Goal: Transaction & Acquisition: Purchase product/service

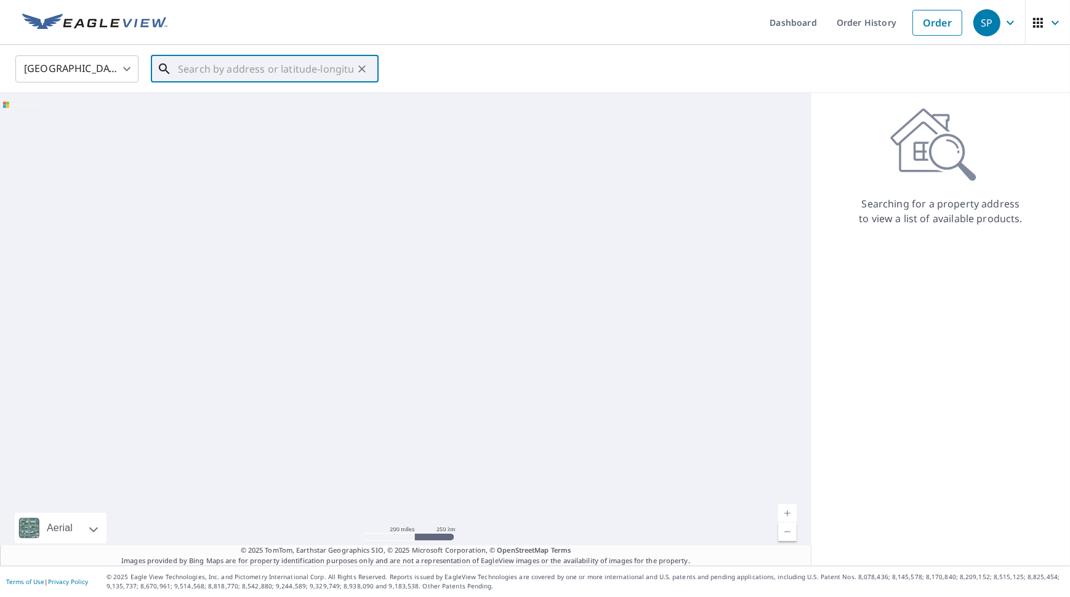
click at [226, 71] on input "text" at bounding box center [265, 69] width 175 height 34
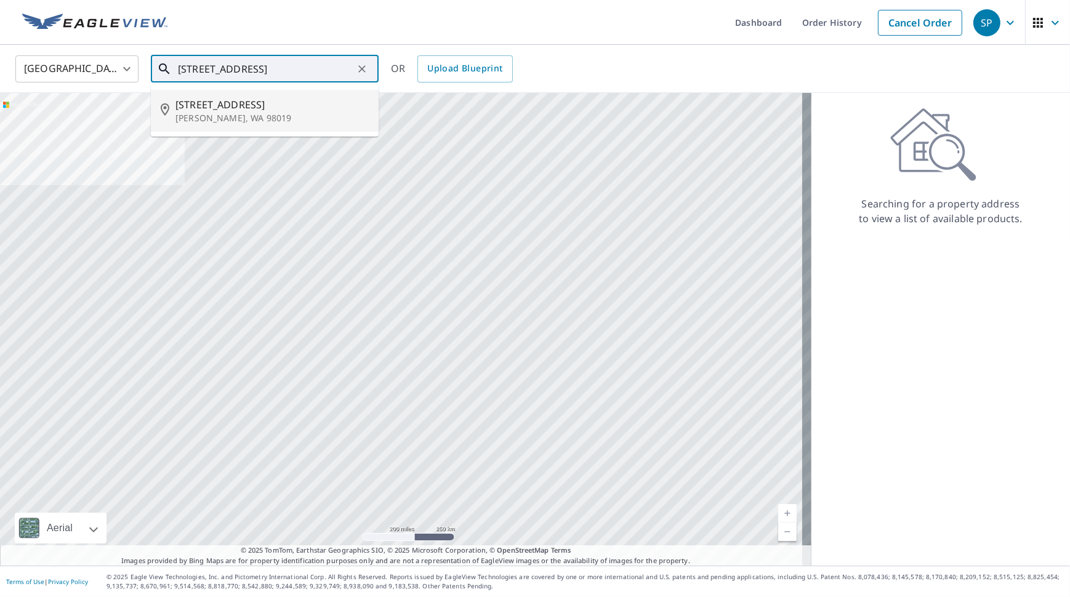
click at [245, 110] on span "[STREET_ADDRESS]" at bounding box center [271, 104] width 193 height 15
type input "[STREET_ADDRESS][PERSON_NAME]"
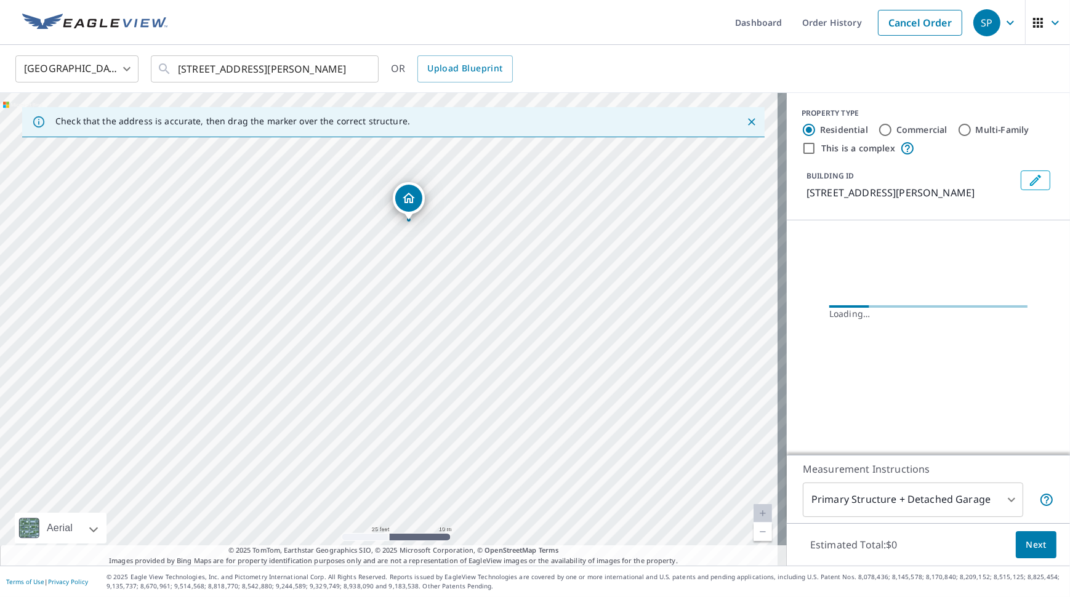
drag, startPoint x: 431, startPoint y: 239, endPoint x: 427, endPoint y: 267, distance: 28.6
click at [427, 267] on div "[STREET_ADDRESS][PERSON_NAME]" at bounding box center [393, 329] width 787 height 473
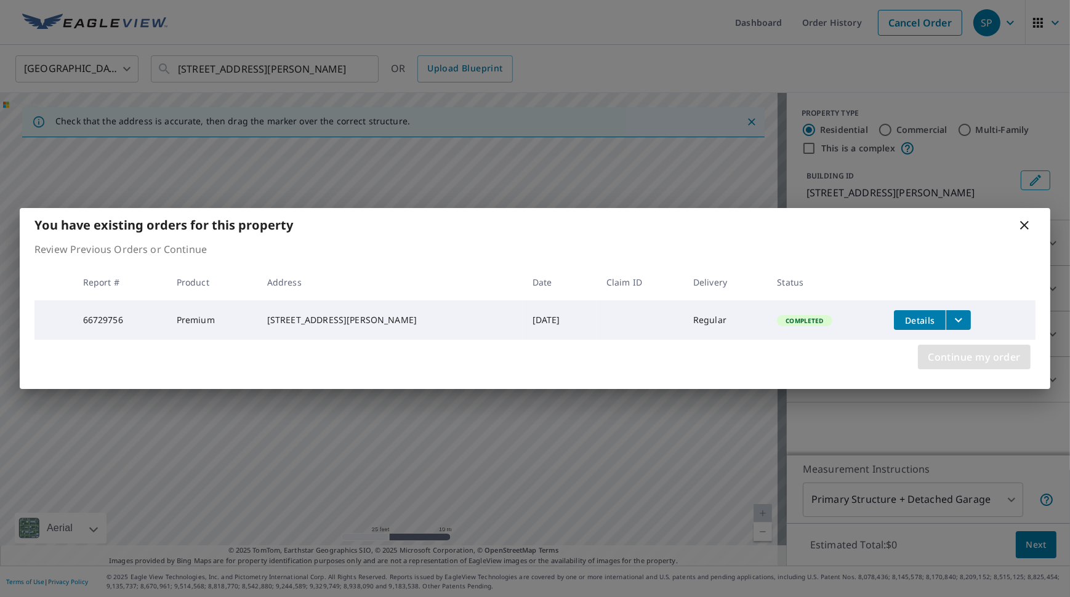
click at [972, 364] on span "Continue my order" at bounding box center [973, 356] width 93 height 17
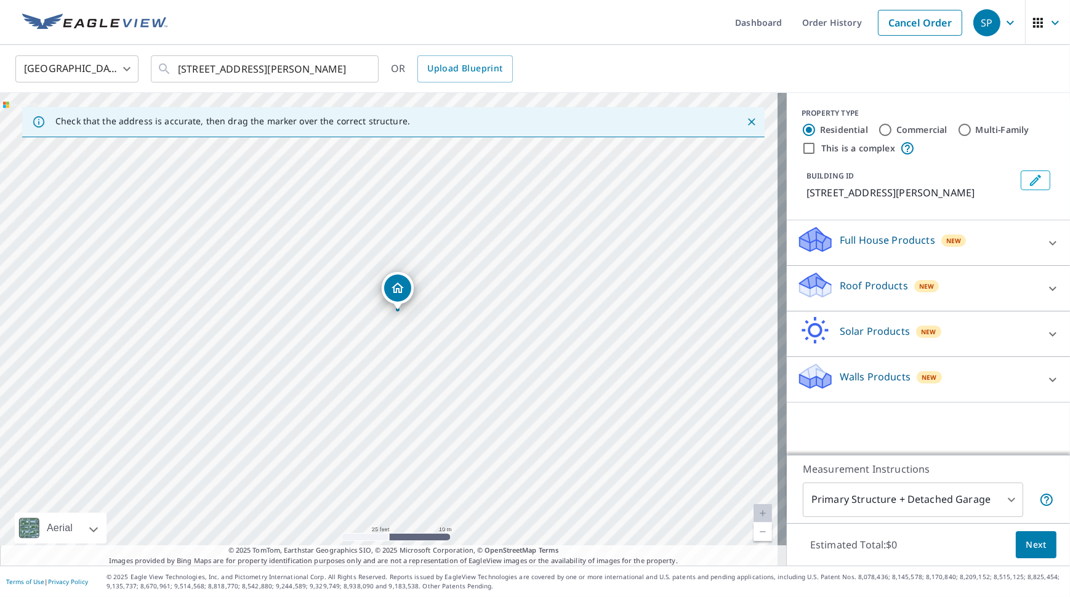
drag, startPoint x: 471, startPoint y: 342, endPoint x: 480, endPoint y: 325, distance: 19.3
click at [480, 325] on div "[STREET_ADDRESS][PERSON_NAME]" at bounding box center [393, 329] width 787 height 473
click at [1047, 296] on div at bounding box center [1053, 289] width 30 height 30
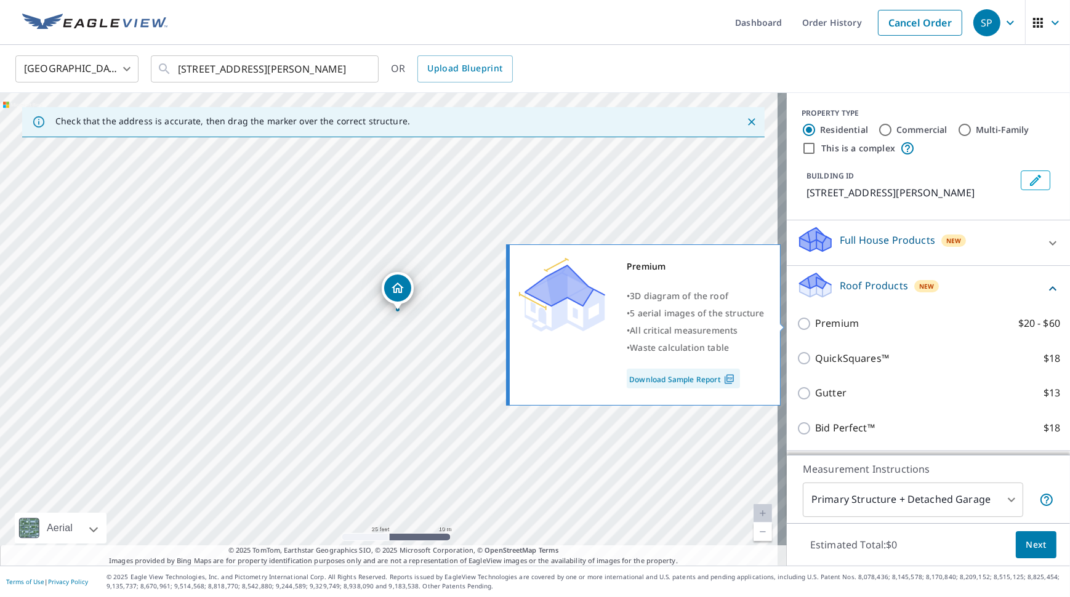
click at [924, 320] on label "Premium $20 - $60" at bounding box center [937, 323] width 245 height 15
click at [815, 320] on input "Premium $20 - $60" at bounding box center [805, 323] width 18 height 15
checkbox input "true"
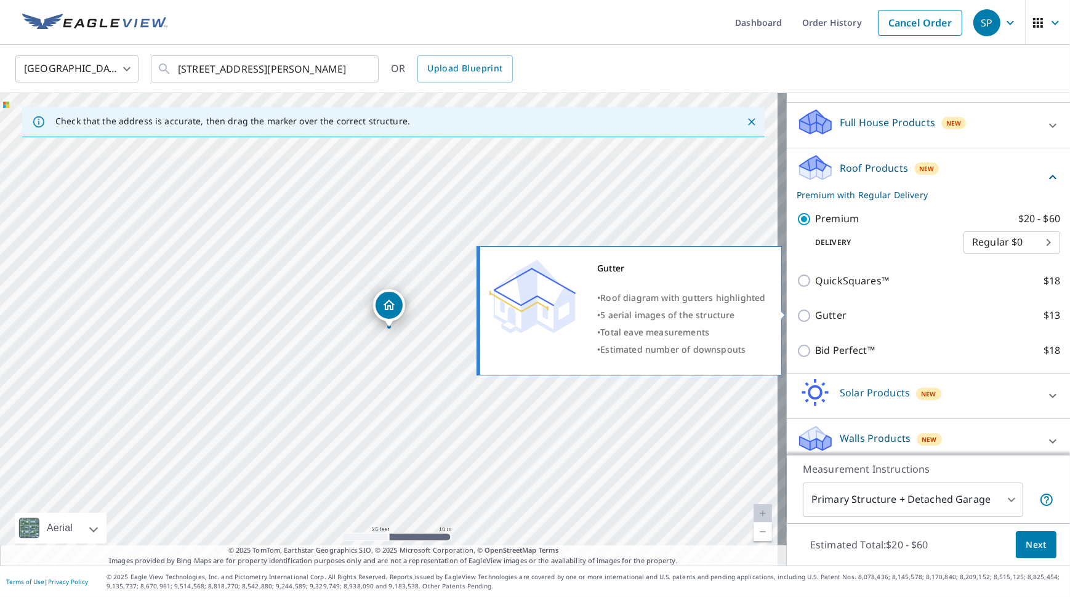
scroll to position [127, 0]
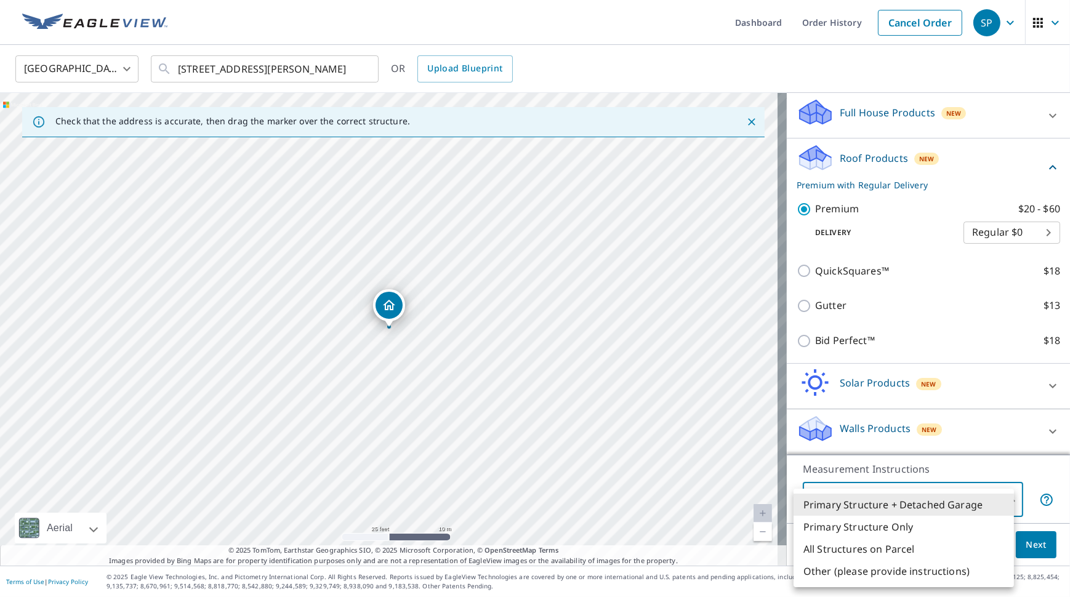
click at [974, 495] on body "SP SP Dashboard Order History Cancel Order SP [GEOGRAPHIC_DATA] [GEOGRAPHIC_DAT…" at bounding box center [535, 298] width 1070 height 597
click at [906, 529] on li "Primary Structure Only" at bounding box center [903, 527] width 220 height 22
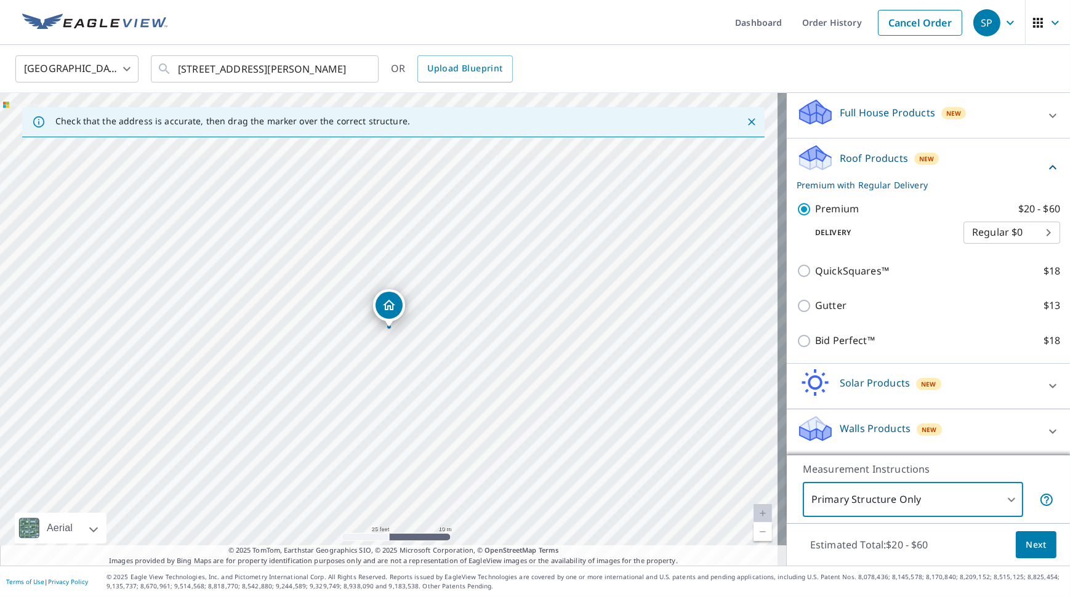
click at [914, 505] on body "SP SP Dashboard Order History Cancel Order SP [GEOGRAPHIC_DATA] [GEOGRAPHIC_DAT…" at bounding box center [535, 298] width 1070 height 597
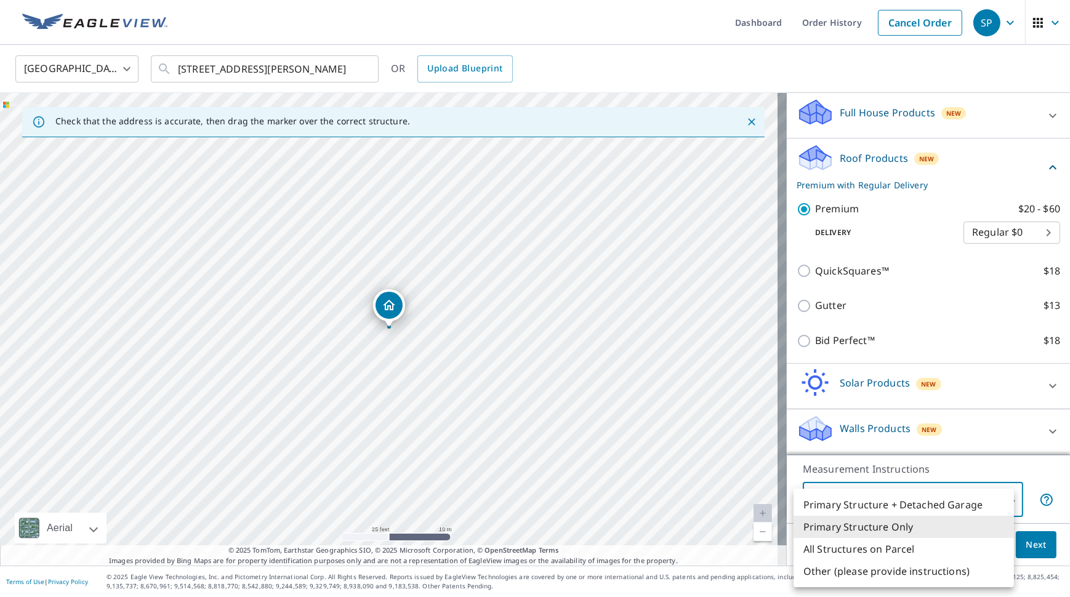
click at [917, 499] on li "Primary Structure + Detached Garage" at bounding box center [903, 505] width 220 height 22
type input "1"
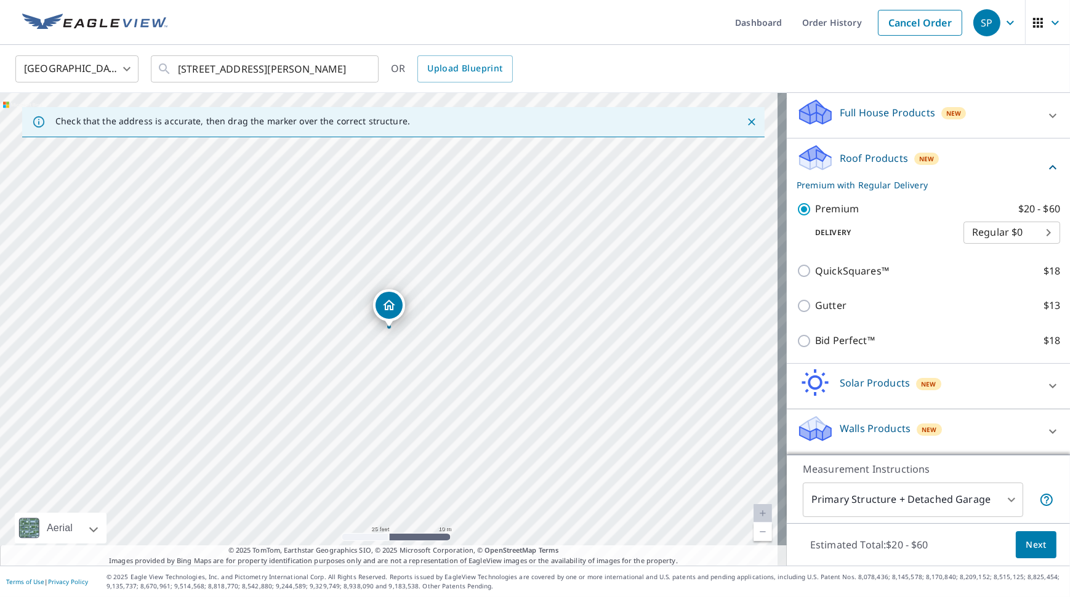
click at [996, 468] on p "Measurement Instructions" at bounding box center [928, 469] width 251 height 15
click at [1025, 548] on span "Next" at bounding box center [1035, 544] width 21 height 15
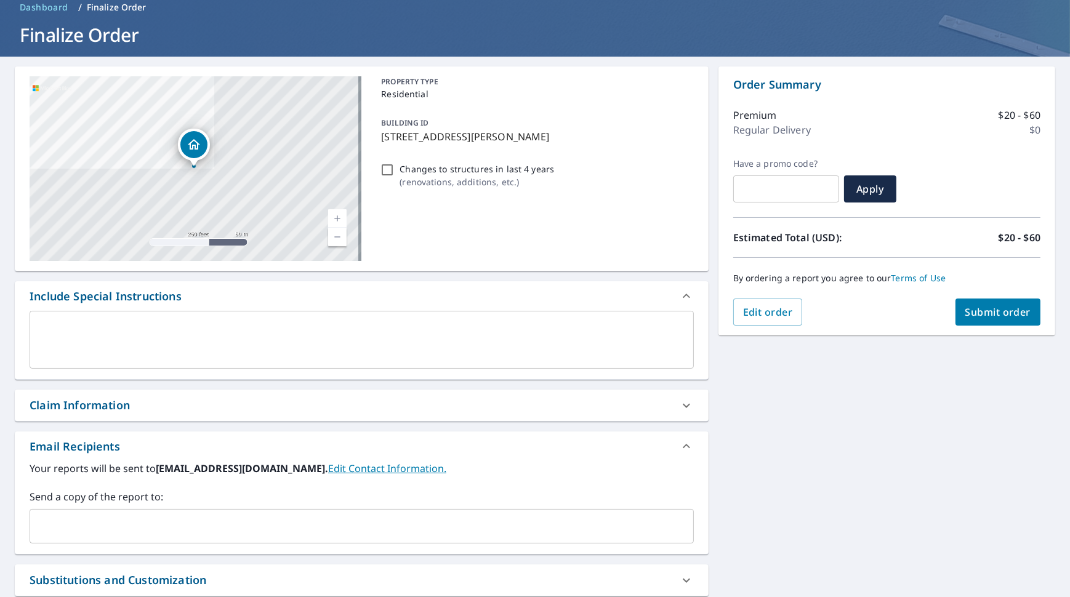
scroll to position [185, 0]
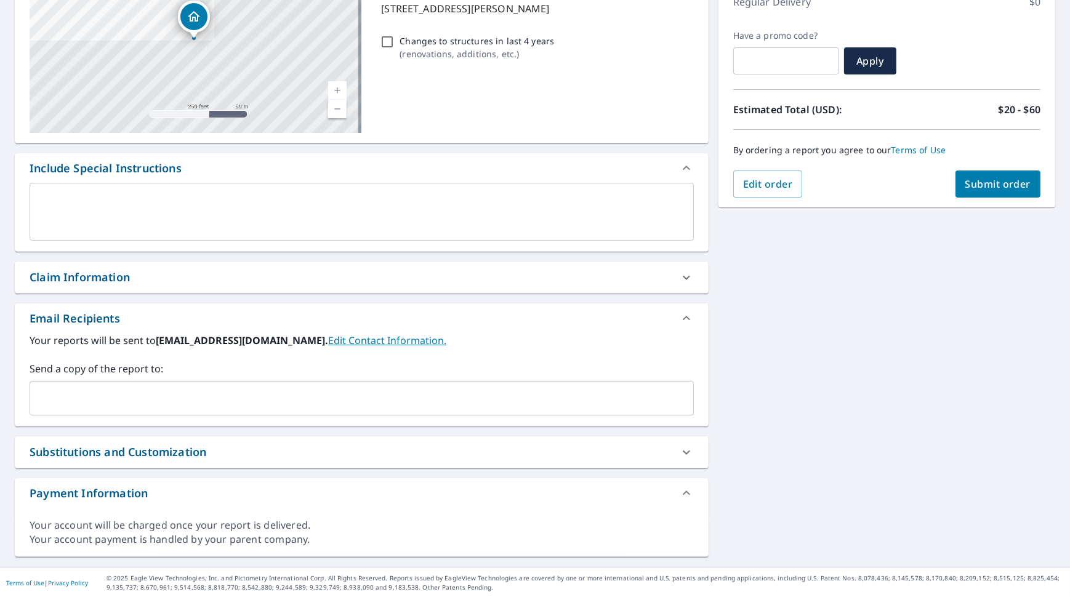
click at [154, 283] on div "Claim Information" at bounding box center [351, 277] width 642 height 17
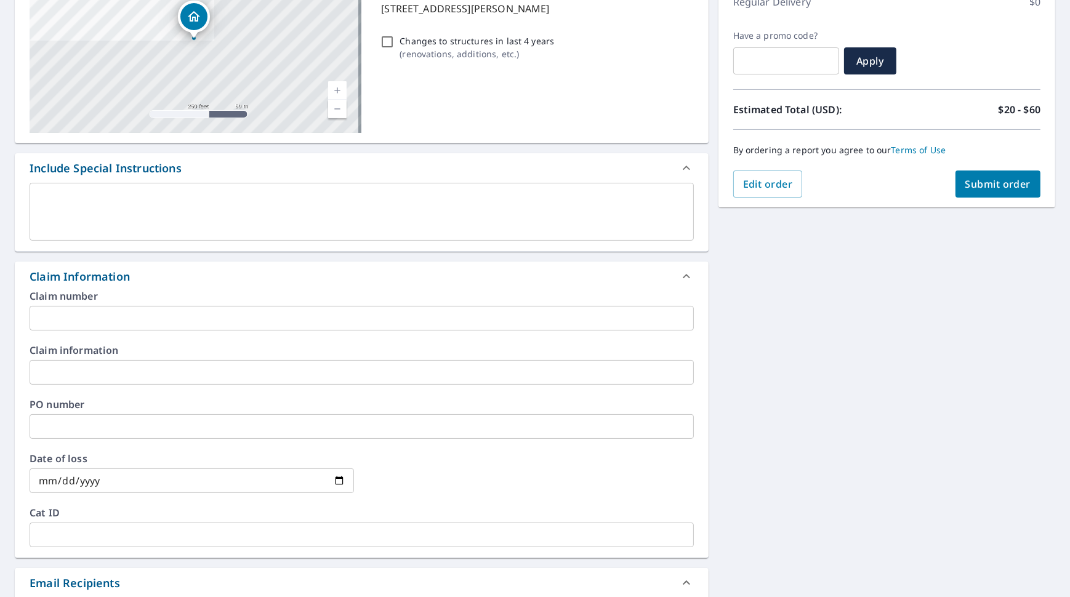
click at [154, 283] on div "Claim Information" at bounding box center [351, 276] width 642 height 17
checkbox input "true"
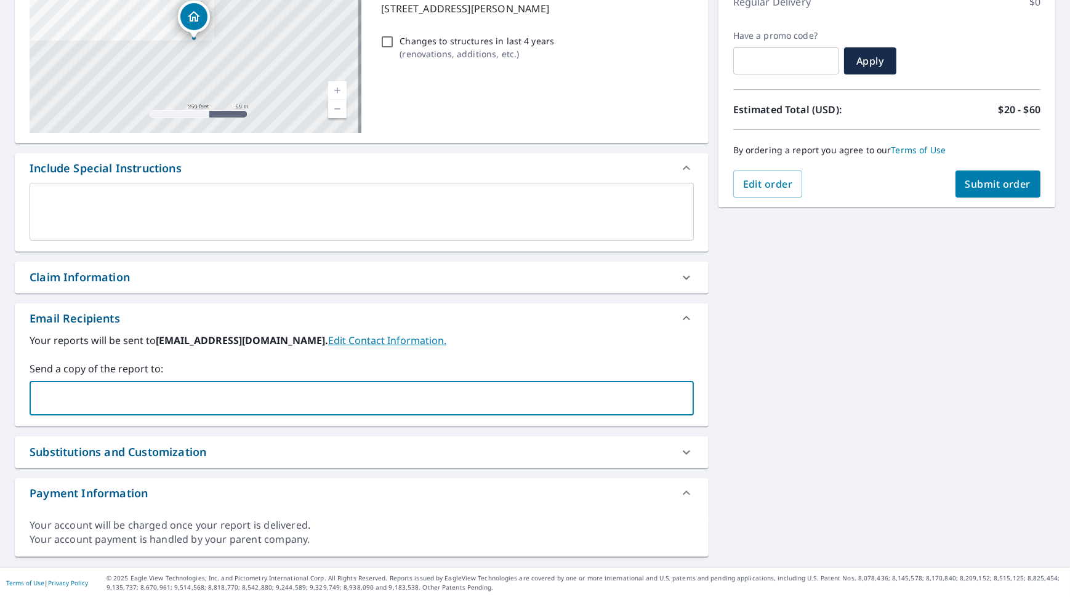
click at [158, 394] on input "text" at bounding box center [352, 397] width 635 height 23
type input "[EMAIL_ADDRESS][DOMAIN_NAME]"
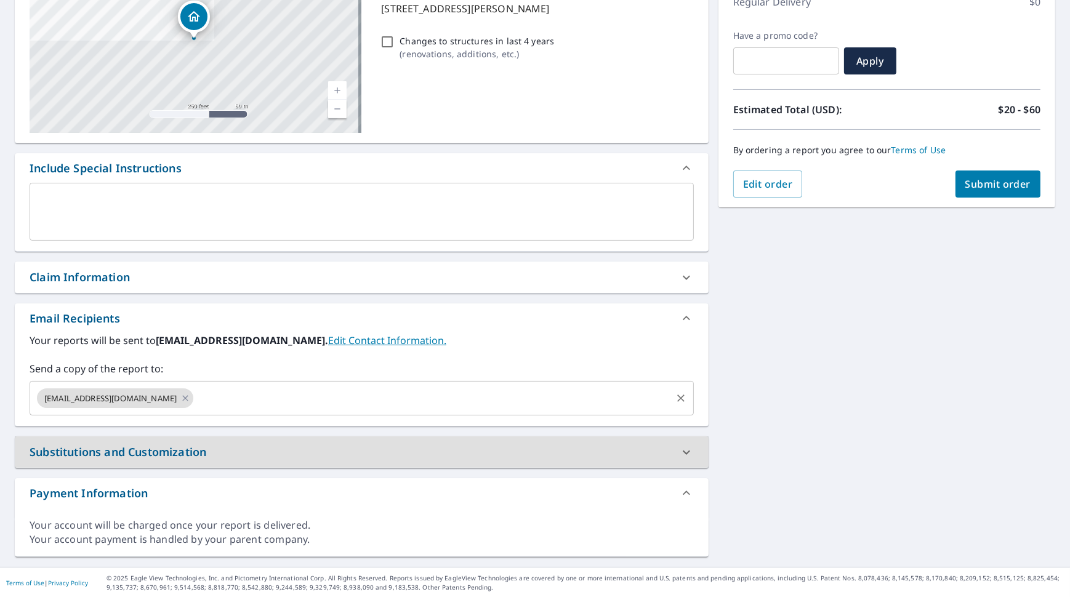
click at [207, 387] on input "text" at bounding box center [432, 397] width 474 height 23
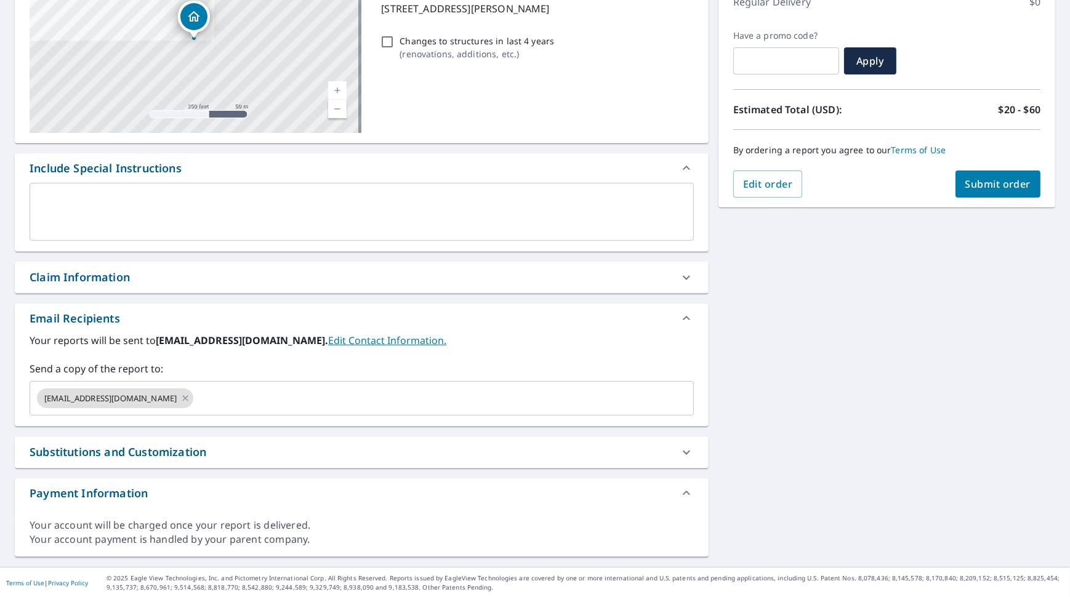
click at [804, 331] on div "[STREET_ADDRESS][PERSON_NAME] Aerial Road A standard road map Aerial A detailed…" at bounding box center [535, 248] width 1070 height 638
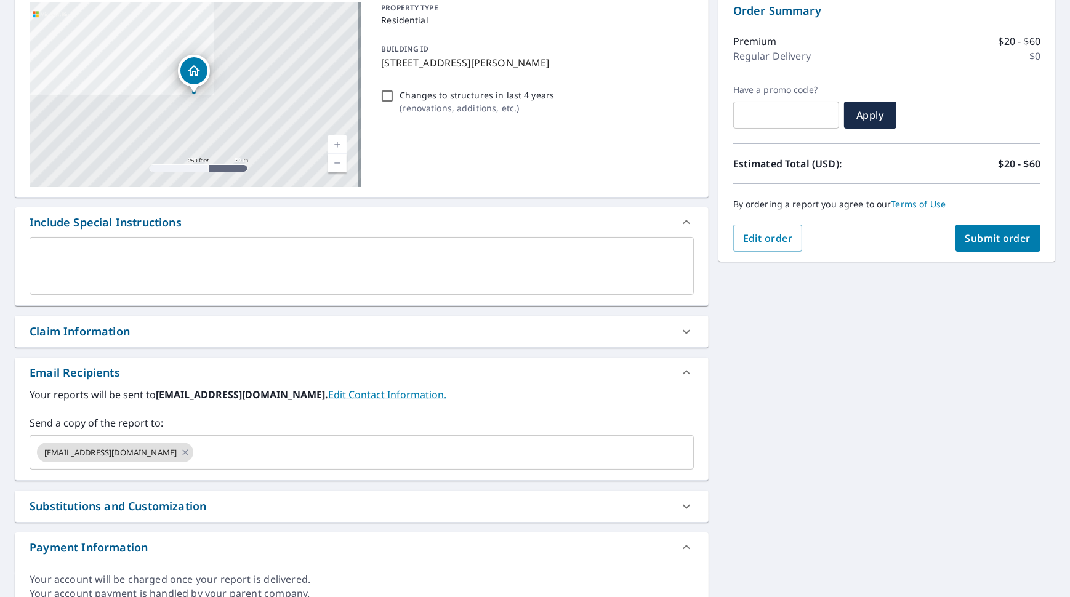
scroll to position [1, 0]
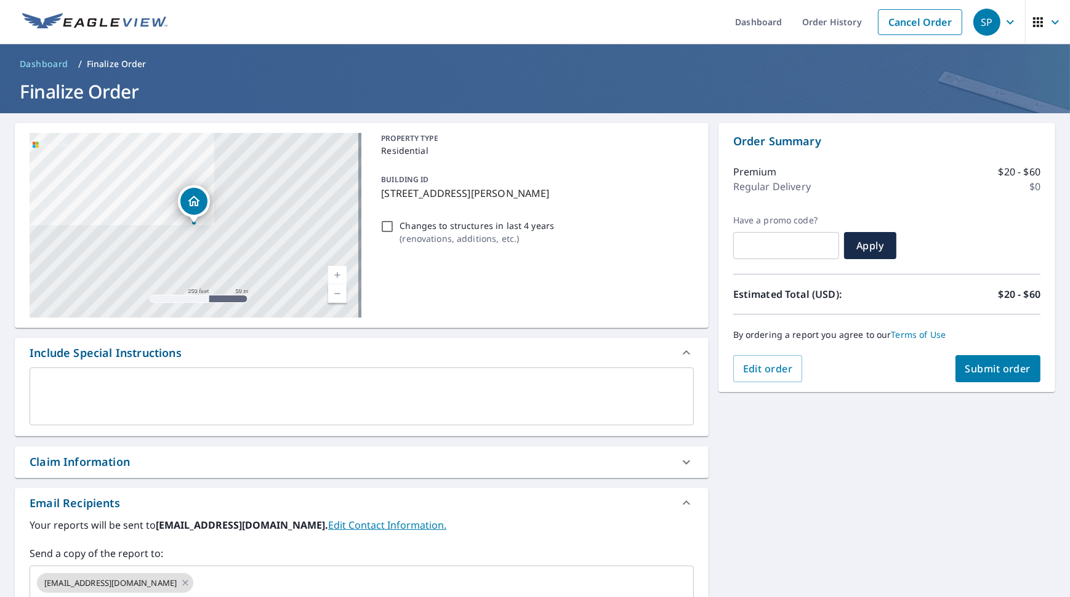
click at [988, 366] on span "Submit order" at bounding box center [998, 369] width 66 height 14
checkbox input "true"
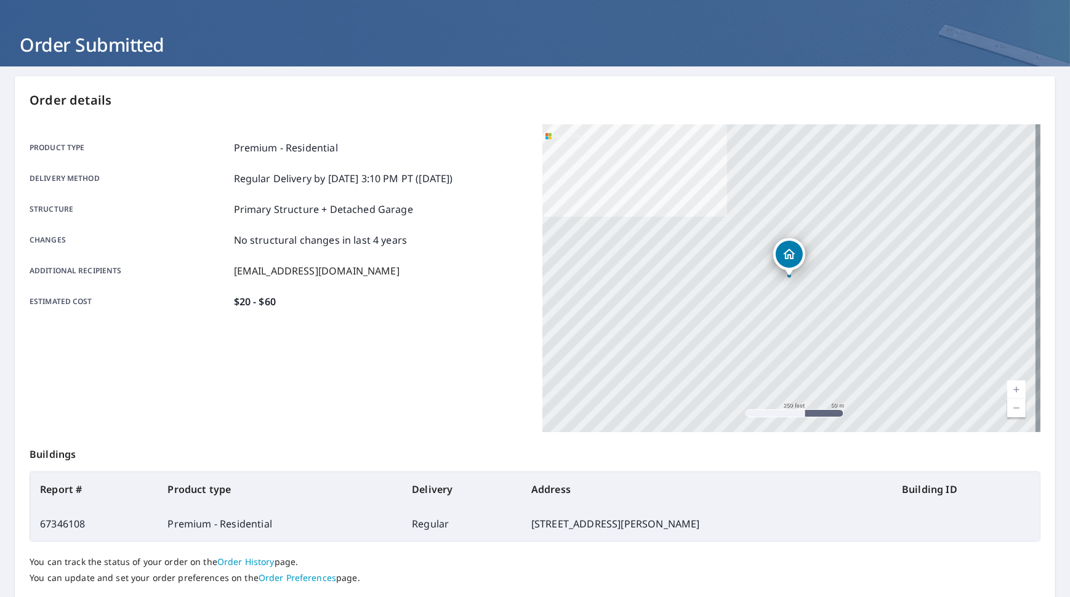
scroll to position [65, 0]
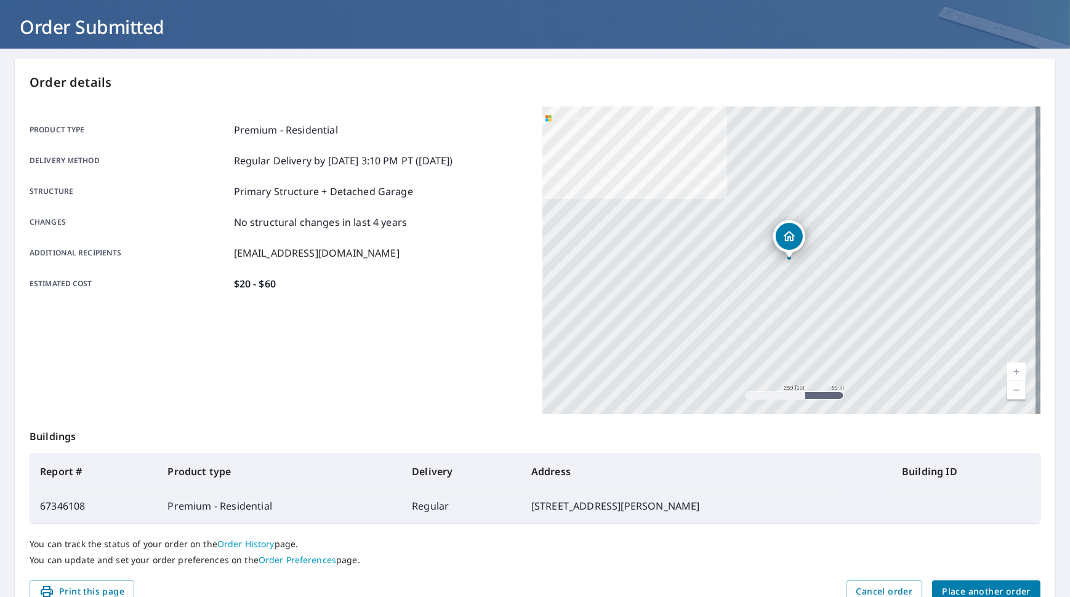
click at [956, 585] on span "Place another order" at bounding box center [986, 591] width 89 height 15
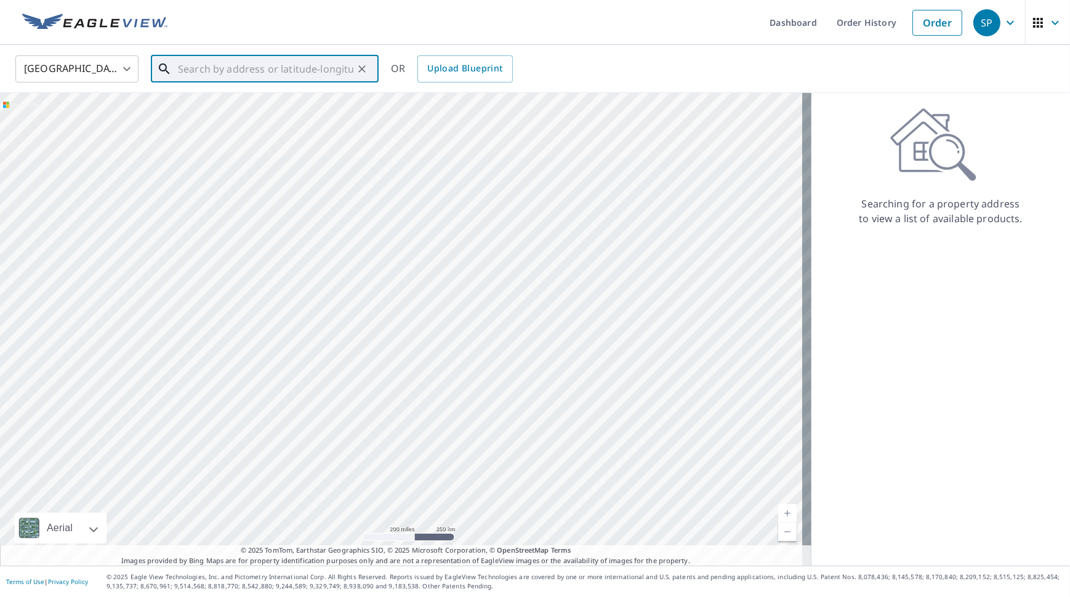
click at [239, 66] on input "text" at bounding box center [265, 69] width 175 height 34
click at [237, 121] on p "[GEOGRAPHIC_DATA]" at bounding box center [271, 118] width 193 height 12
type input "[STREET_ADDRESS]"
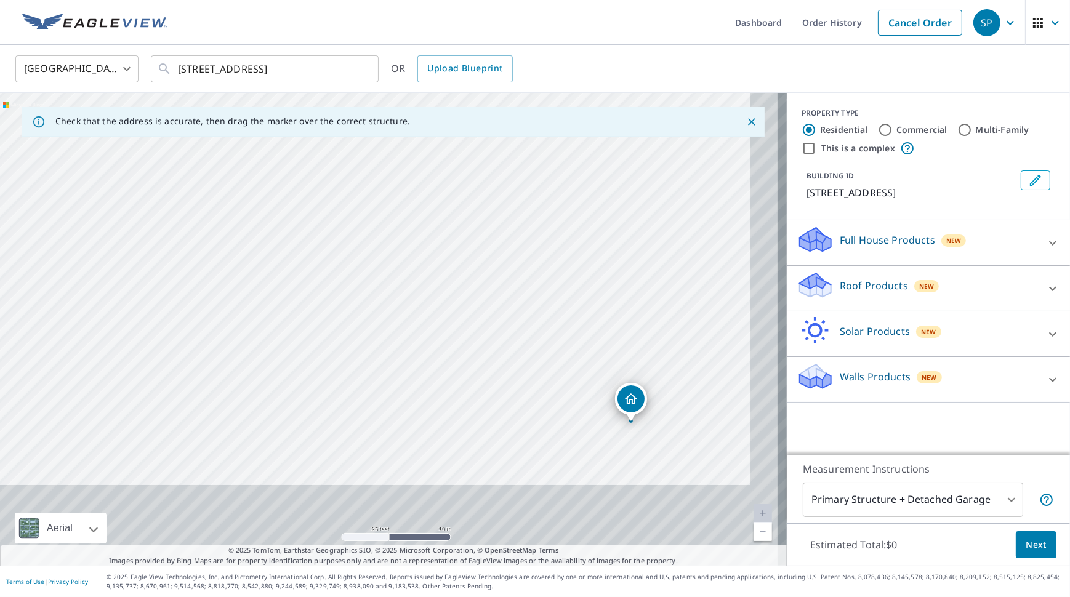
drag, startPoint x: 513, startPoint y: 410, endPoint x: 474, endPoint y: 278, distance: 137.7
click at [474, 278] on div "[STREET_ADDRESS]" at bounding box center [393, 329] width 787 height 473
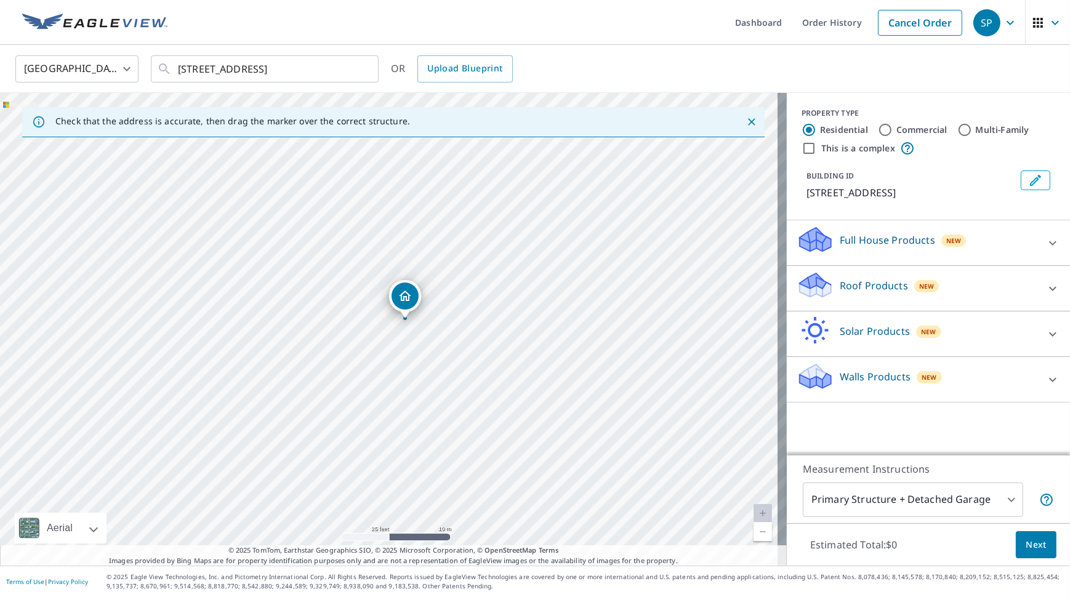
drag, startPoint x: 477, startPoint y: 371, endPoint x: 258, endPoint y: 287, distance: 234.2
click at [258, 287] on div "[STREET_ADDRESS]" at bounding box center [393, 329] width 787 height 473
click at [1011, 246] on div "Full House Products New" at bounding box center [916, 242] width 241 height 35
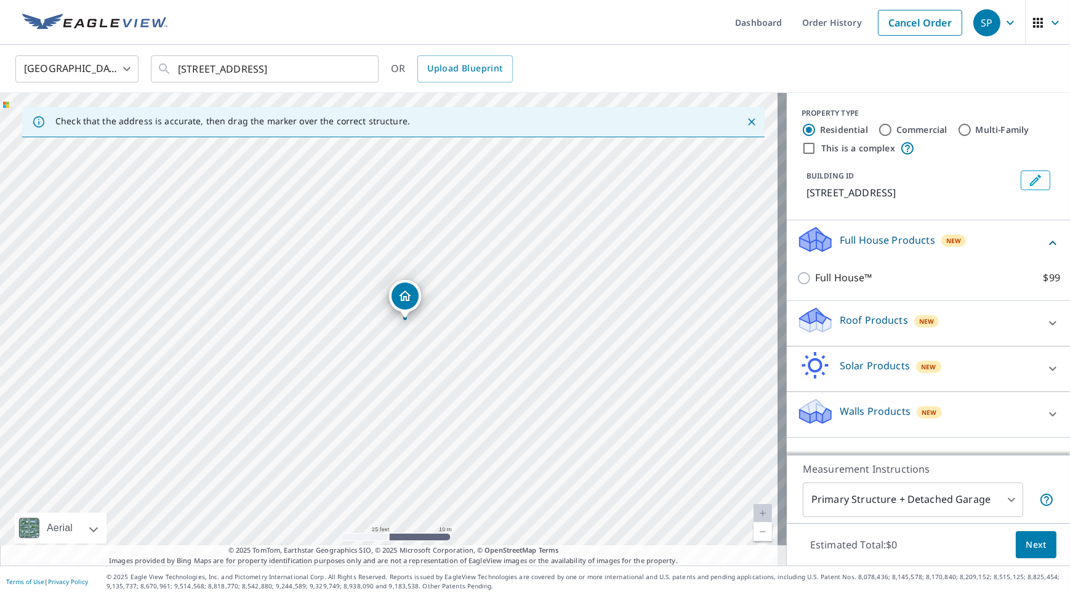
click at [923, 317] on div "New" at bounding box center [926, 321] width 25 height 12
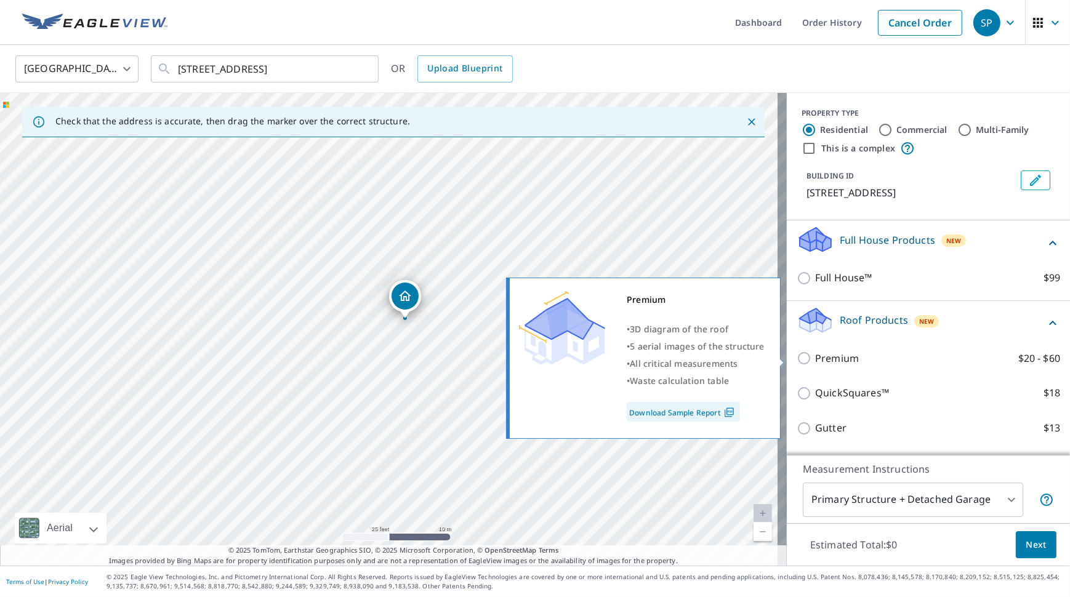
click at [824, 361] on p "Premium" at bounding box center [837, 358] width 44 height 15
click at [815, 361] on input "Premium $20 - $60" at bounding box center [805, 358] width 18 height 15
checkbox input "true"
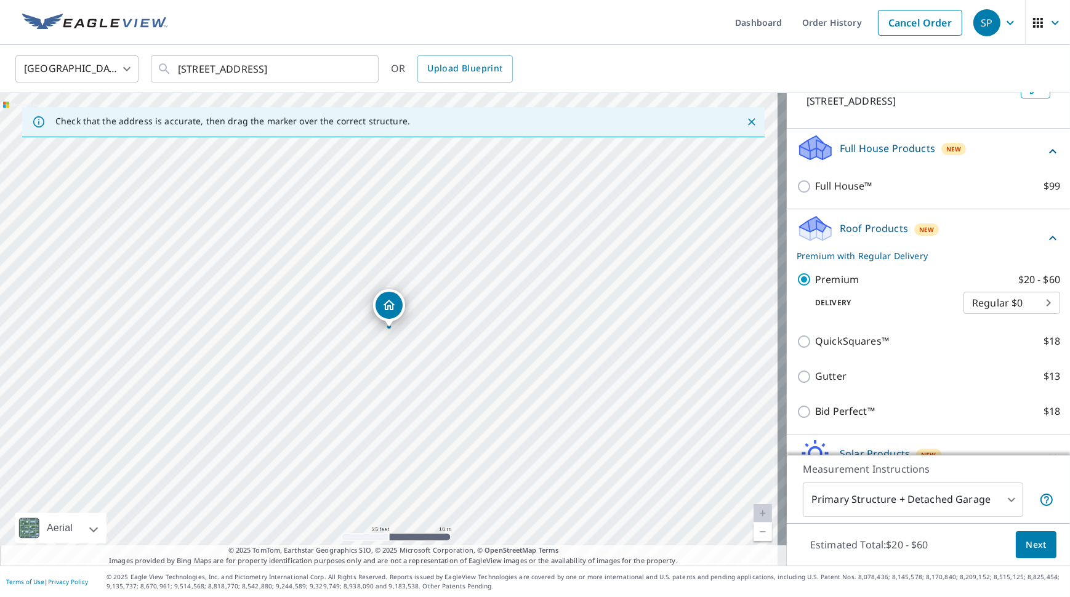
scroll to position [123, 0]
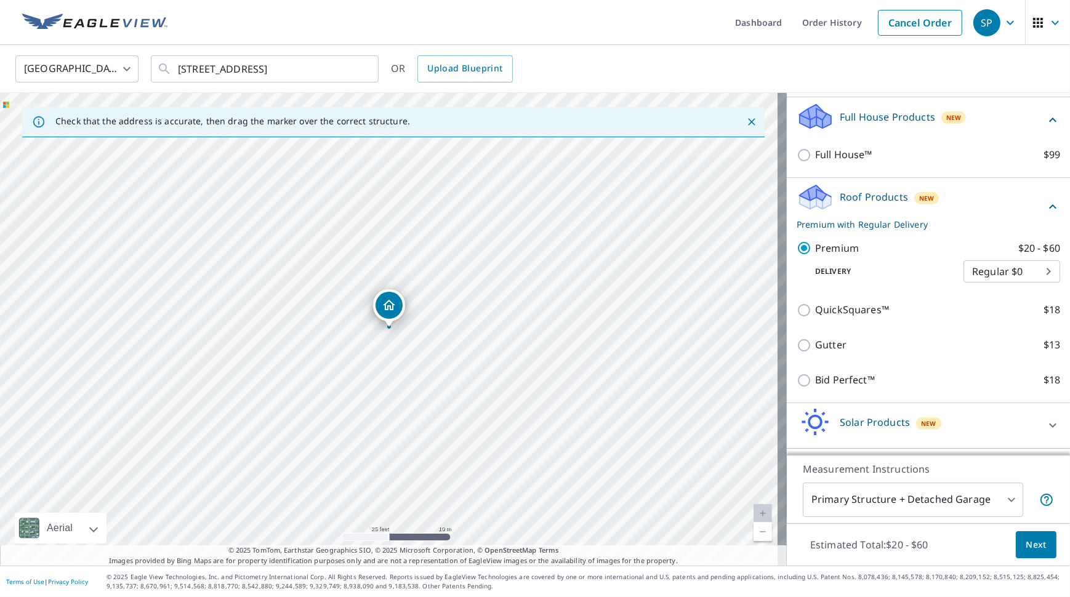
click at [1025, 550] on span "Next" at bounding box center [1035, 544] width 21 height 15
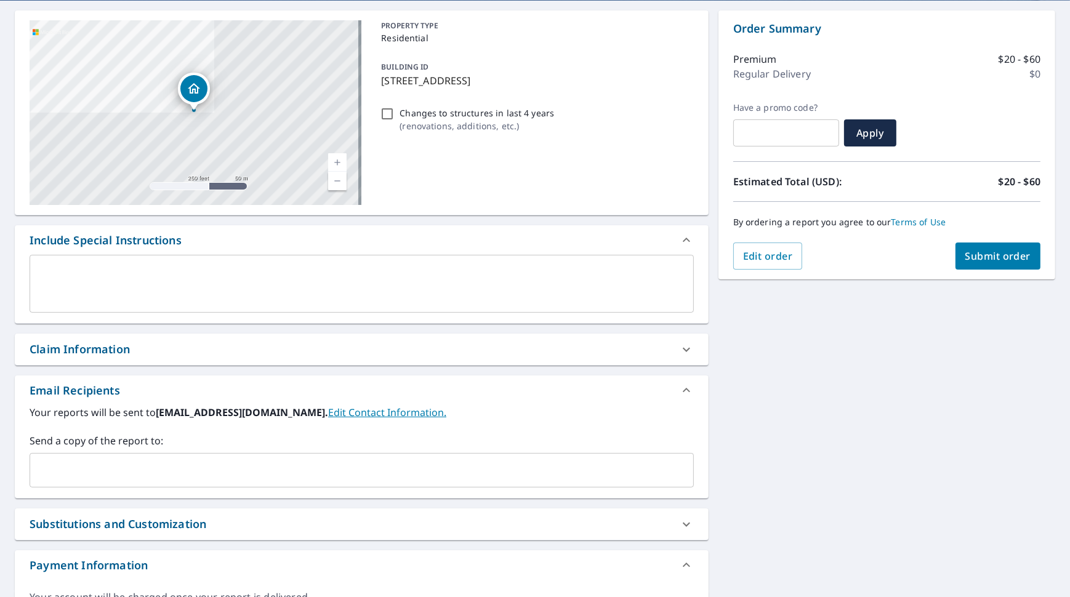
scroll to position [185, 0]
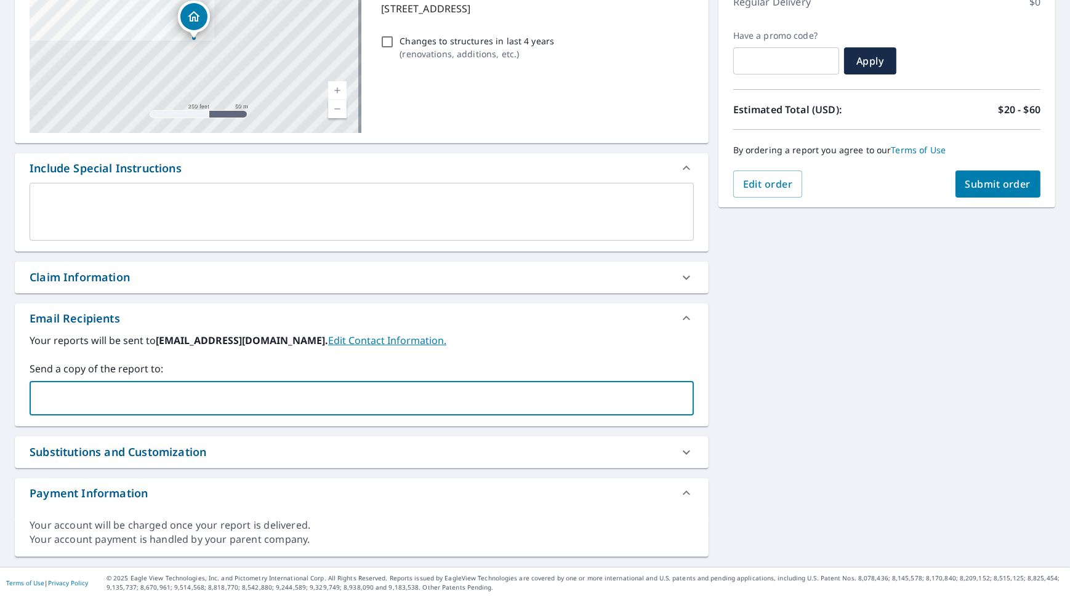
click at [217, 396] on input "text" at bounding box center [352, 397] width 635 height 23
type input "K"
type input "[PERSON_NAME][EMAIL_ADDRESS][DOMAIN_NAME]"
checkbox input "true"
type input "a"
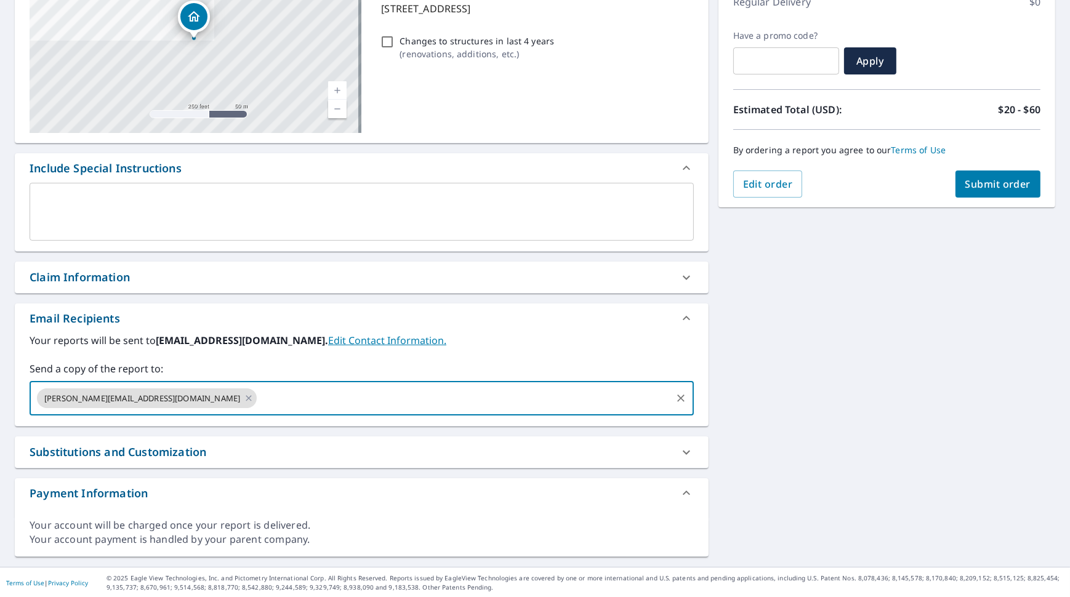
checkbox input "true"
type input "[PERSON_NAME][EMAIL_ADDRESS][DOMAIN_NAME]"
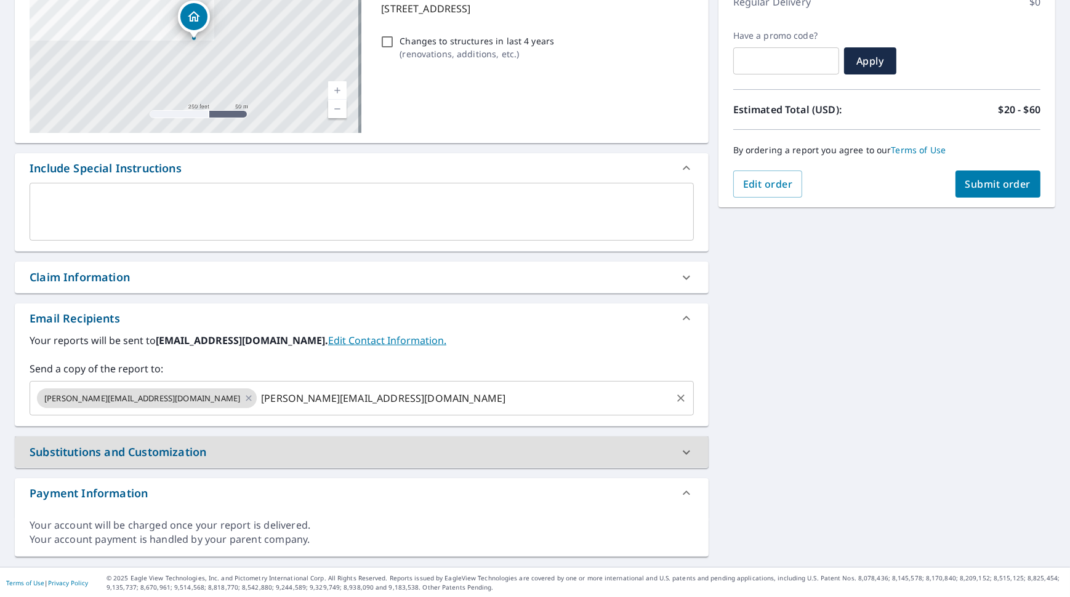
checkbox input "true"
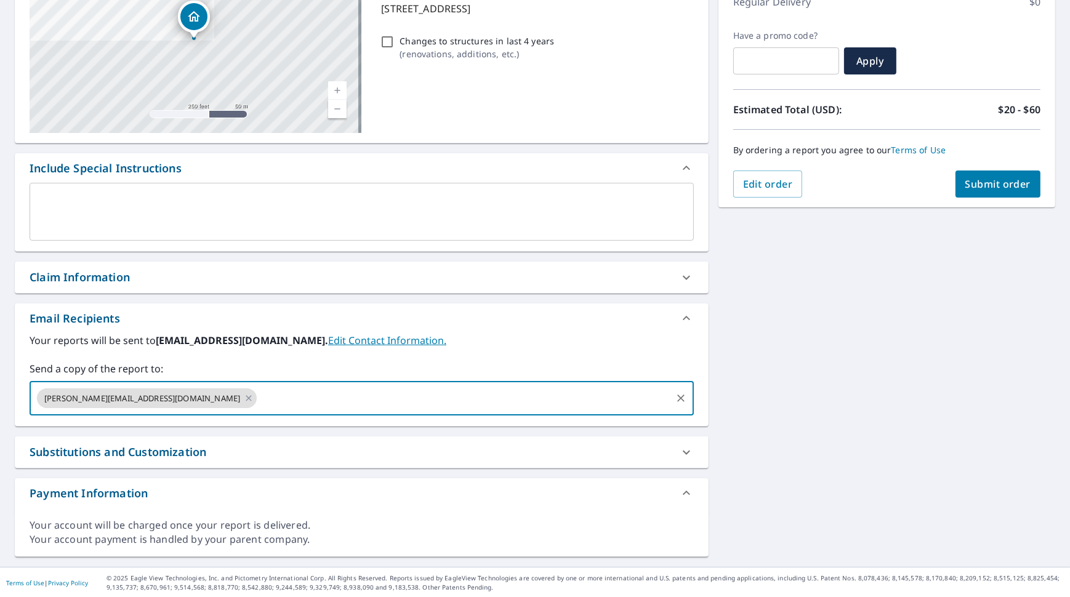
click at [258, 393] on input "text" at bounding box center [463, 397] width 411 height 23
type input "fre"
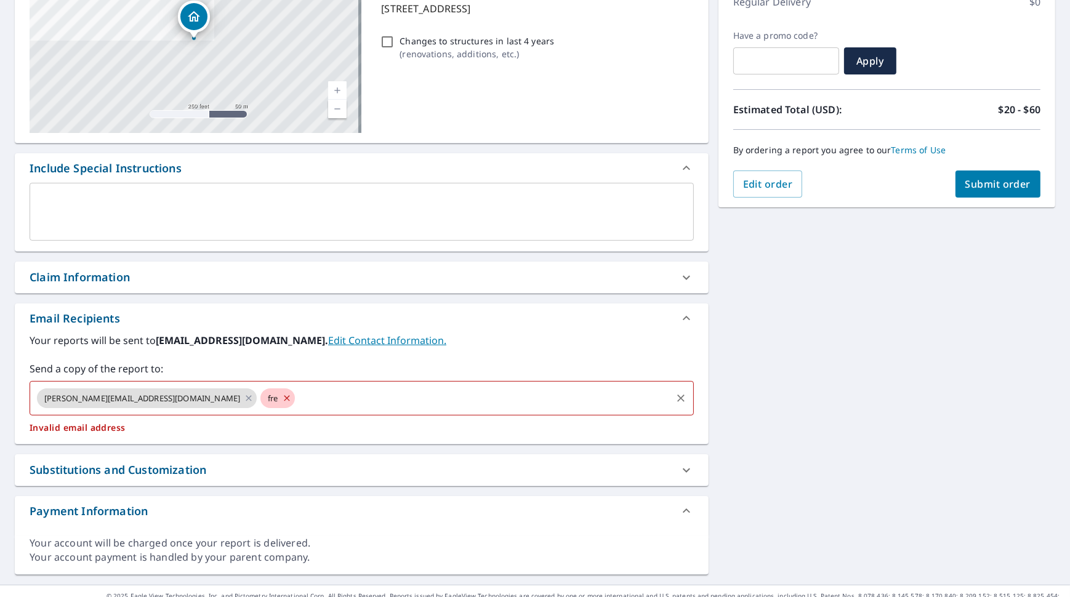
click at [297, 402] on input "text" at bounding box center [483, 397] width 373 height 23
checkbox input "true"
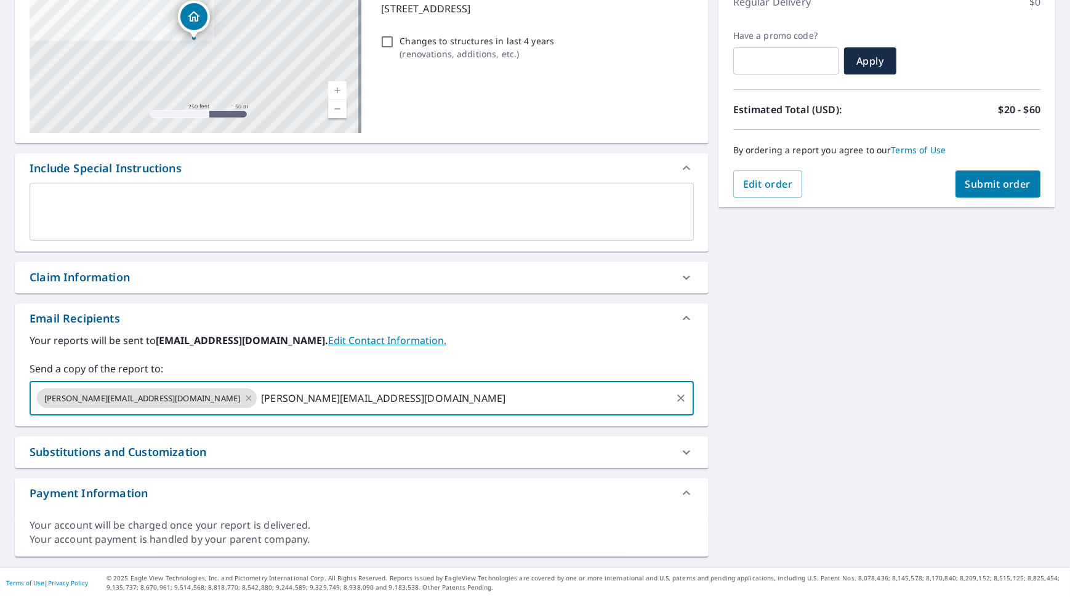
type input "[PERSON_NAME][EMAIL_ADDRESS][DOMAIN_NAME]"
checkbox input "true"
type input "[EMAIL_ADDRESS][DOMAIN_NAME]"
click at [840, 422] on div "[STREET_ADDRESS] Aerial Road A standard road map Aerial A detailed look from ab…" at bounding box center [535, 248] width 1070 height 638
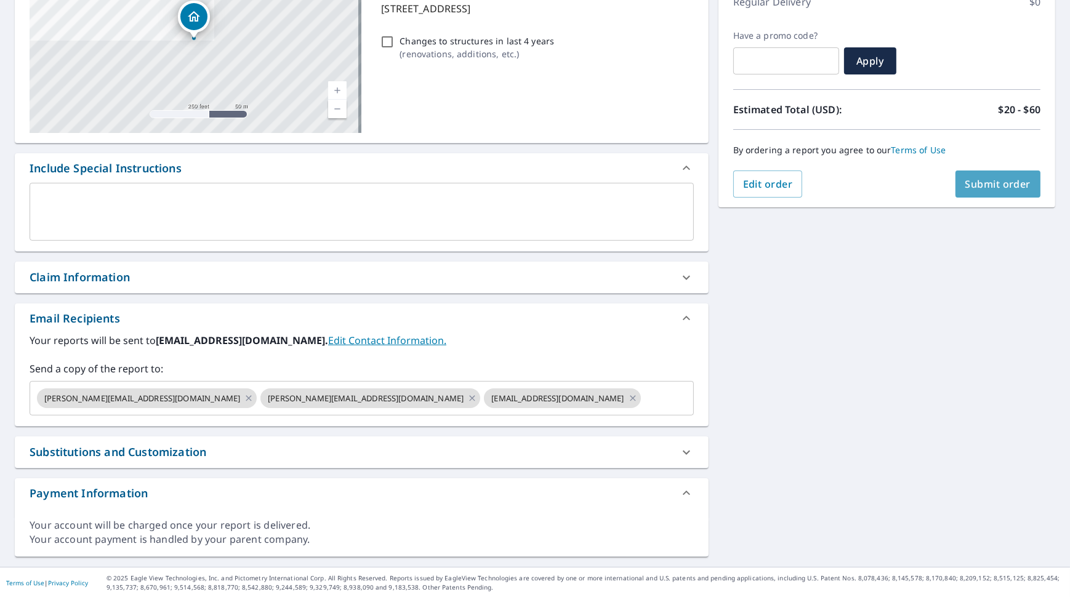
click at [985, 184] on span "Submit order" at bounding box center [998, 184] width 66 height 14
checkbox input "true"
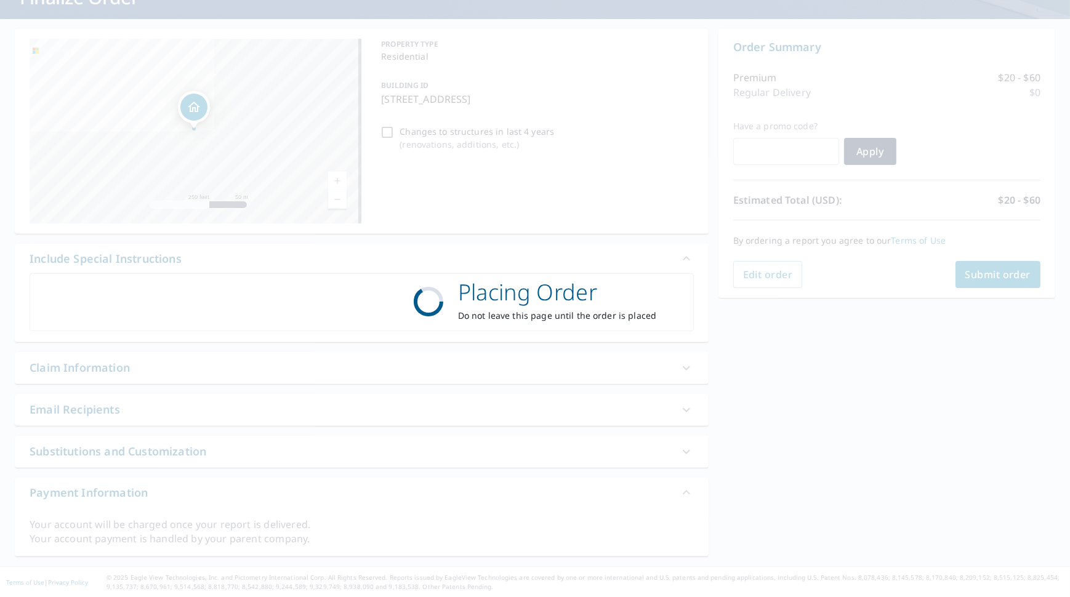
scroll to position [94, 0]
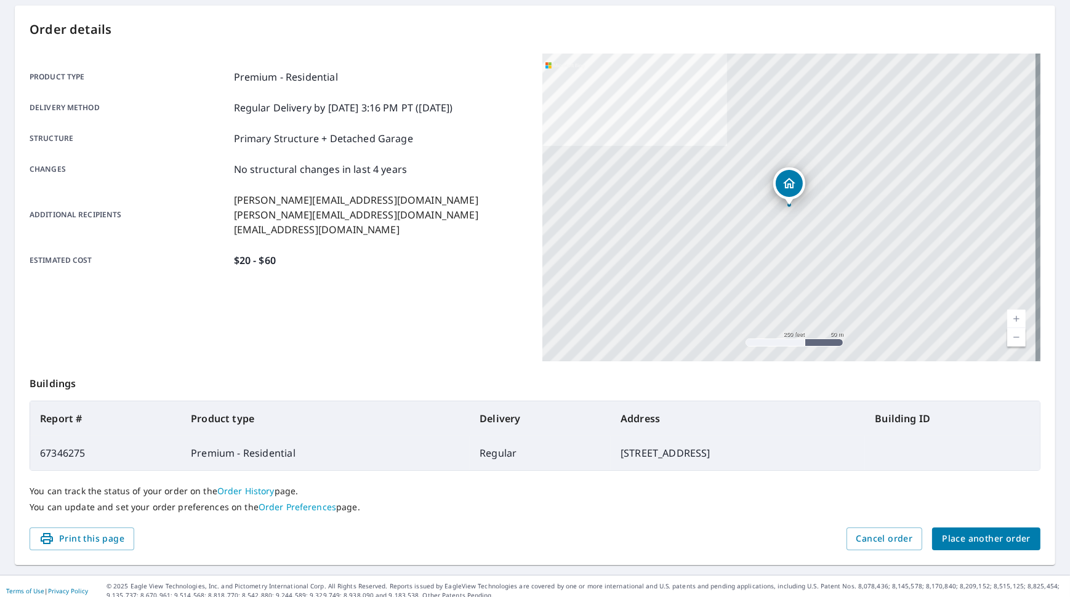
scroll to position [127, 0]
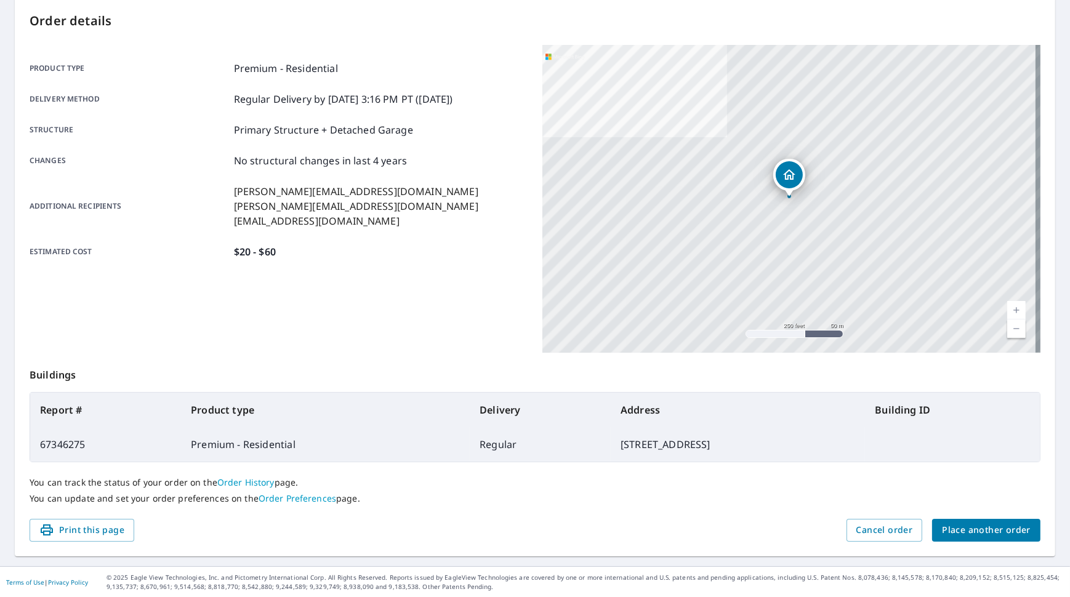
click at [978, 460] on td at bounding box center [952, 444] width 175 height 34
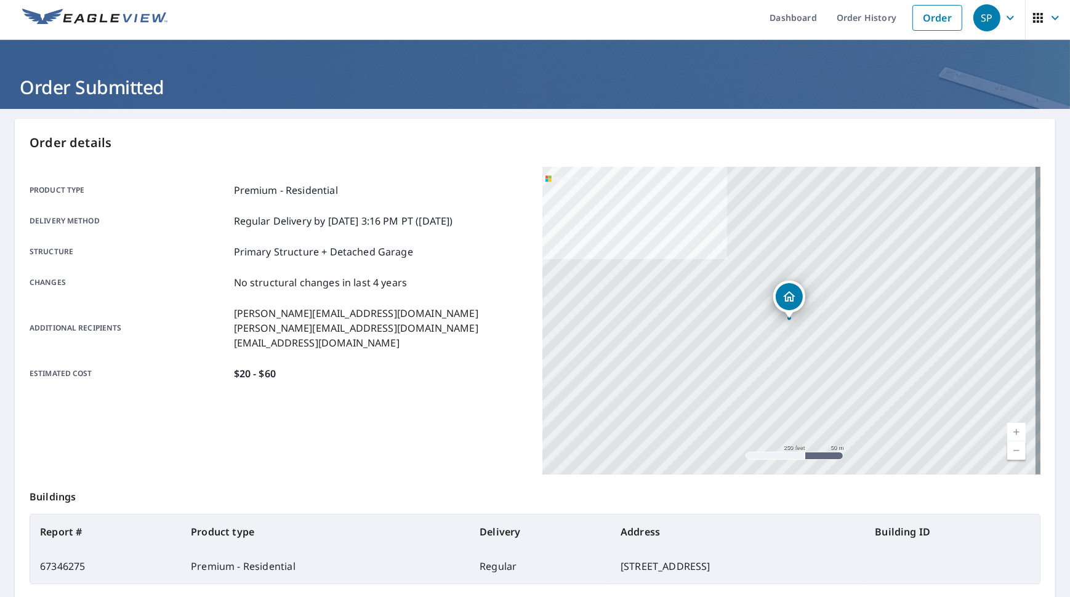
scroll to position [0, 0]
